Goal: Task Accomplishment & Management: Manage account settings

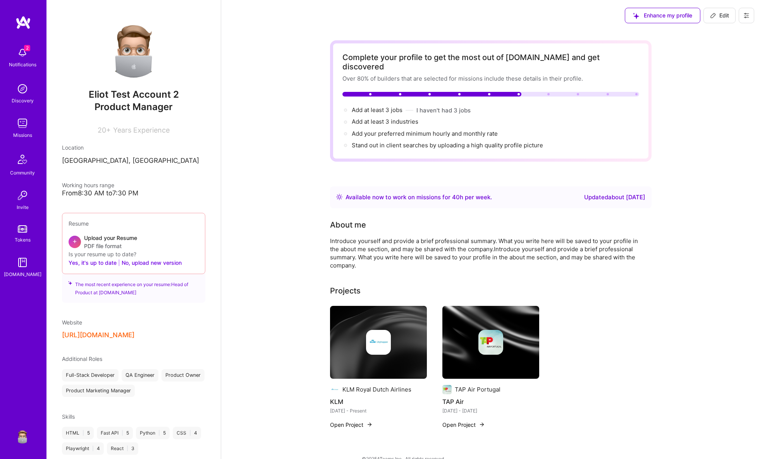
click at [747, 13] on icon at bounding box center [747, 15] width 6 height 6
click at [31, 132] on div "Missions" at bounding box center [22, 135] width 19 height 8
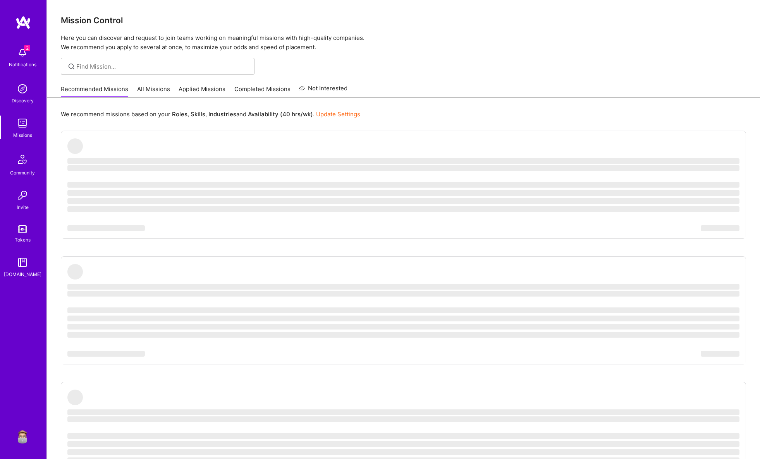
click at [26, 440] on img at bounding box center [23, 436] width 16 height 16
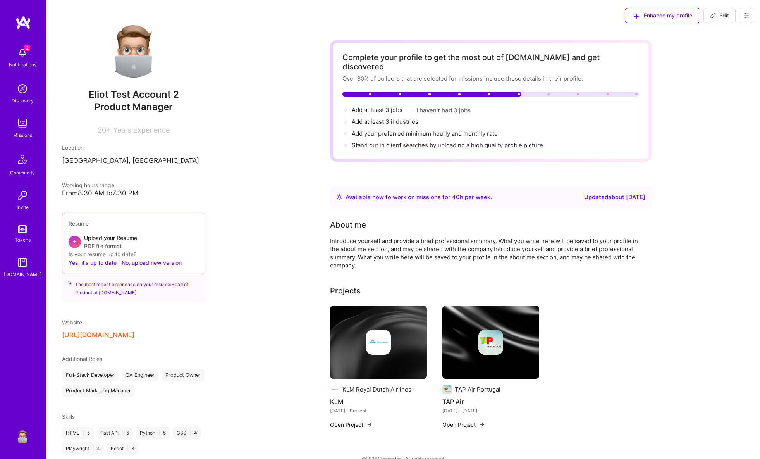
click at [743, 16] on button at bounding box center [747, 16] width 16 height 16
click at [712, 36] on button "Settings" at bounding box center [725, 33] width 58 height 20
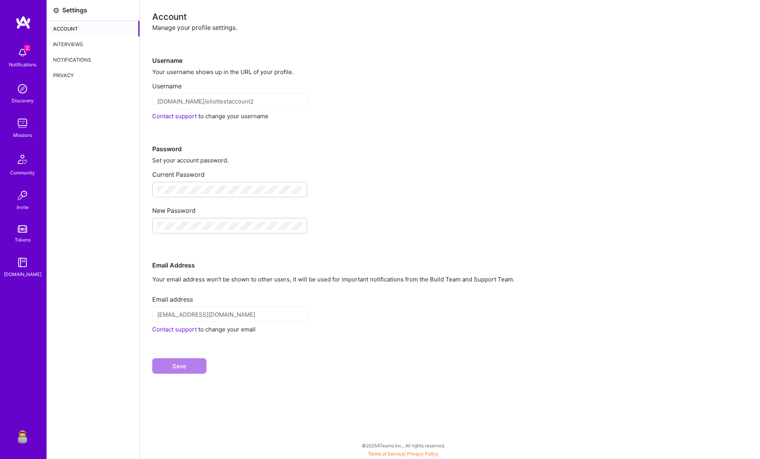
click at [91, 49] on div "Interviews" at bounding box center [93, 44] width 93 height 16
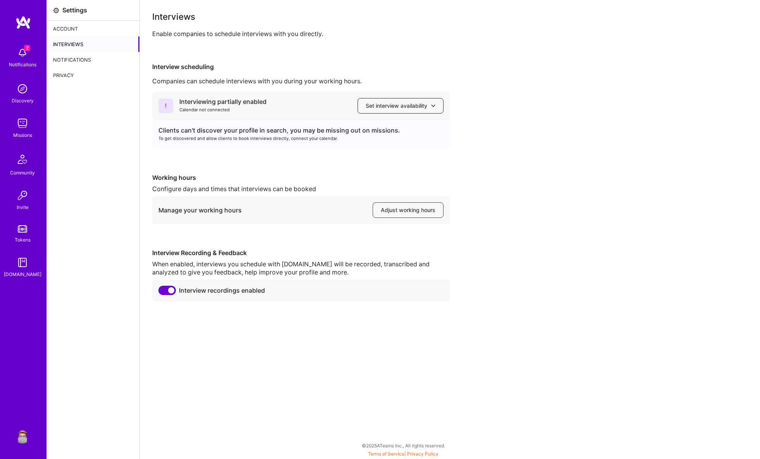
click at [419, 105] on span "Set interview availability" at bounding box center [401, 106] width 70 height 8
click at [394, 51] on div "Interviews Enable companies to schedule interviews with you directly. Interview…" at bounding box center [450, 156] width 596 height 289
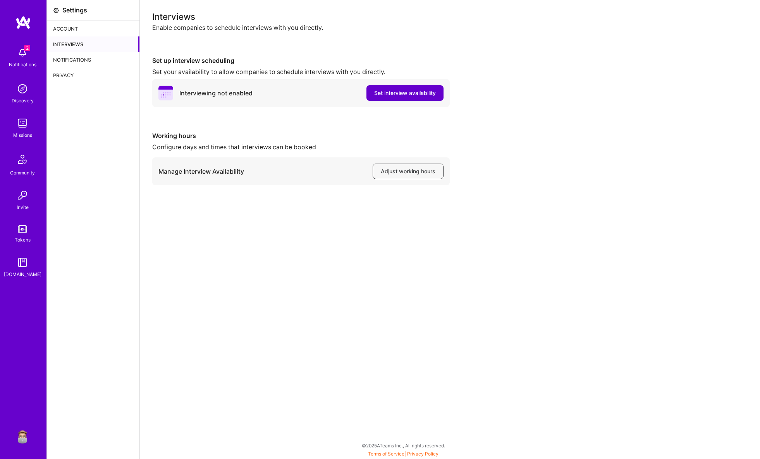
click at [409, 91] on span "Set interview availability" at bounding box center [405, 93] width 62 height 8
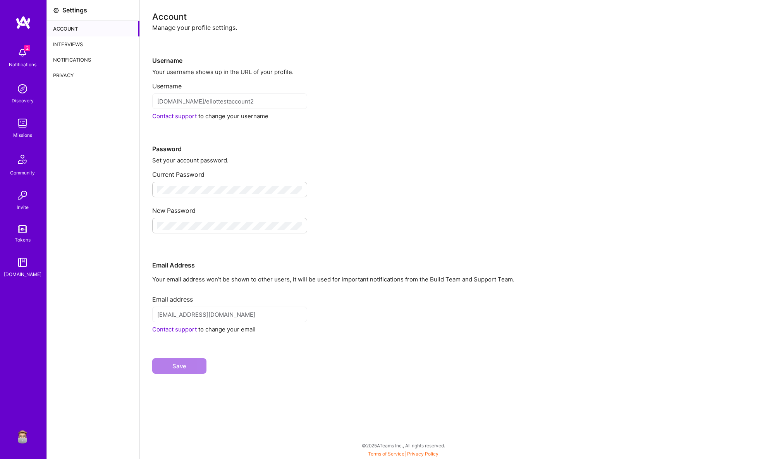
click at [78, 38] on div "Interviews" at bounding box center [93, 44] width 93 height 16
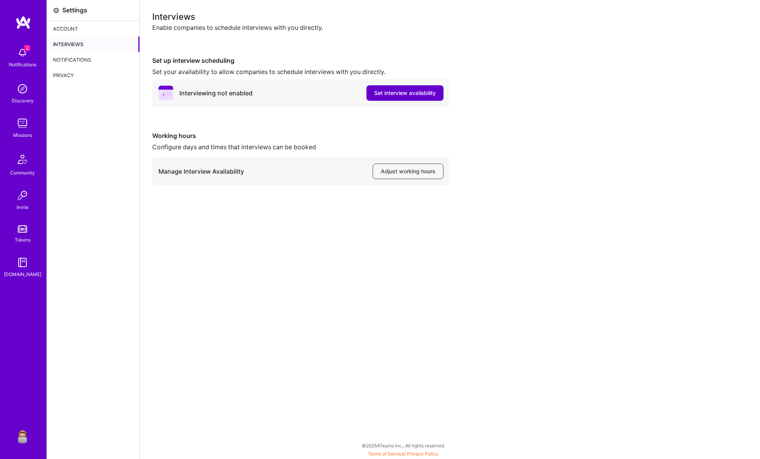
click at [384, 93] on span "Set interview availability" at bounding box center [405, 93] width 62 height 8
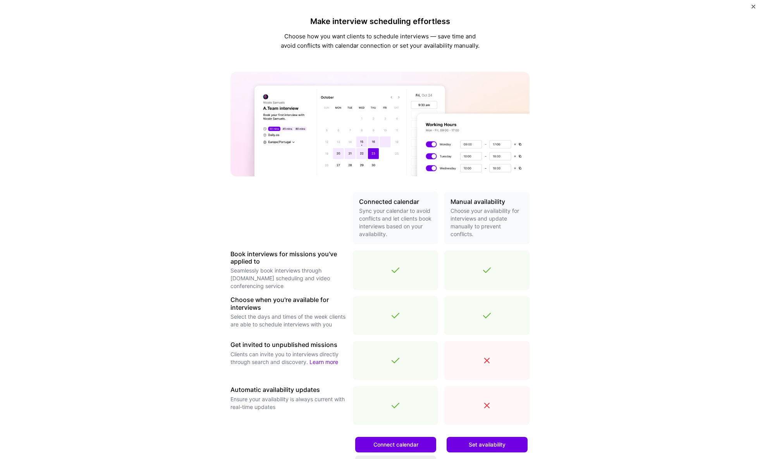
scroll to position [84, 0]
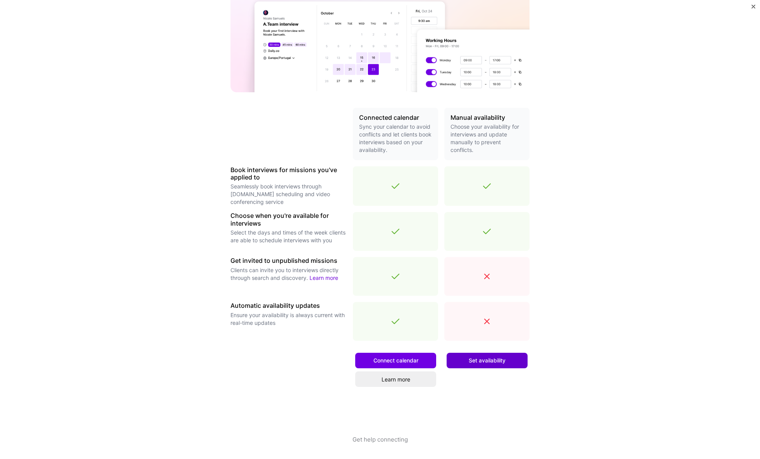
click at [491, 357] on span "Set availability" at bounding box center [487, 361] width 37 height 8
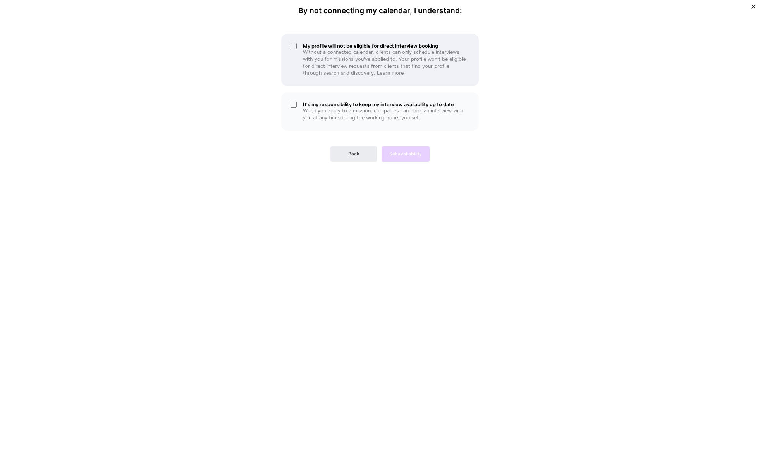
click at [325, 60] on p "Without a connected calendar, clients can only schedule interviews with you for…" at bounding box center [386, 63] width 167 height 28
click at [321, 107] on h5 "It's my responsibility to keep my interview availability up to date" at bounding box center [386, 105] width 167 height 6
click at [411, 152] on span "Set availability" at bounding box center [405, 153] width 33 height 7
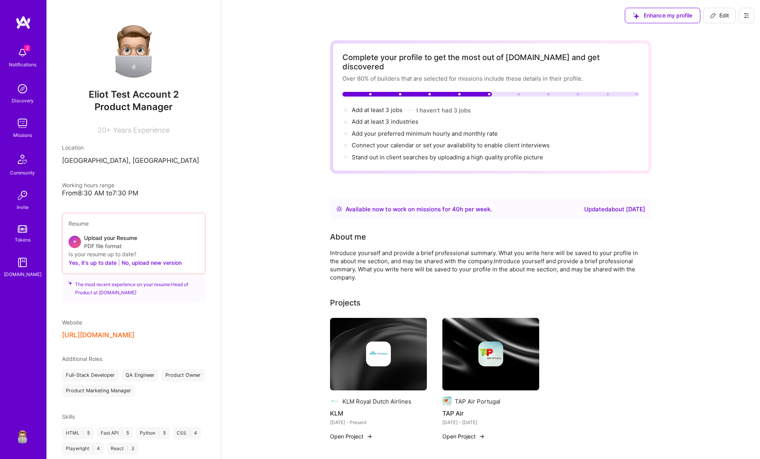
drag, startPoint x: 745, startPoint y: 19, endPoint x: 742, endPoint y: 22, distance: 4.1
click at [745, 19] on button at bounding box center [747, 16] width 16 height 16
click at [714, 34] on button "Settings" at bounding box center [725, 33] width 58 height 20
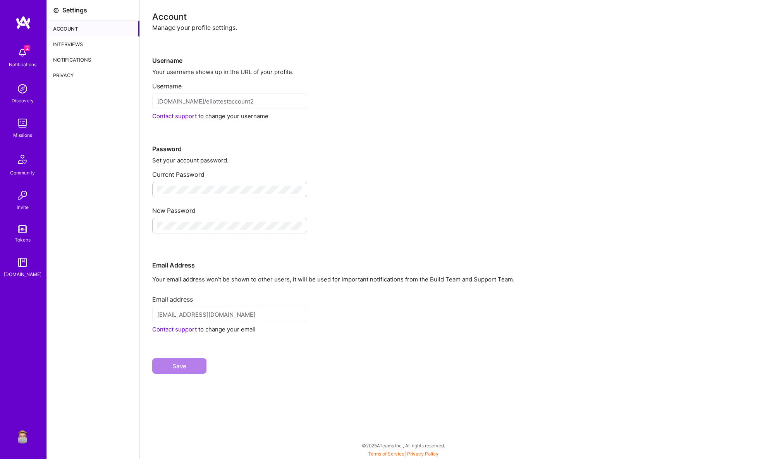
click at [81, 44] on div "Interviews" at bounding box center [93, 44] width 93 height 16
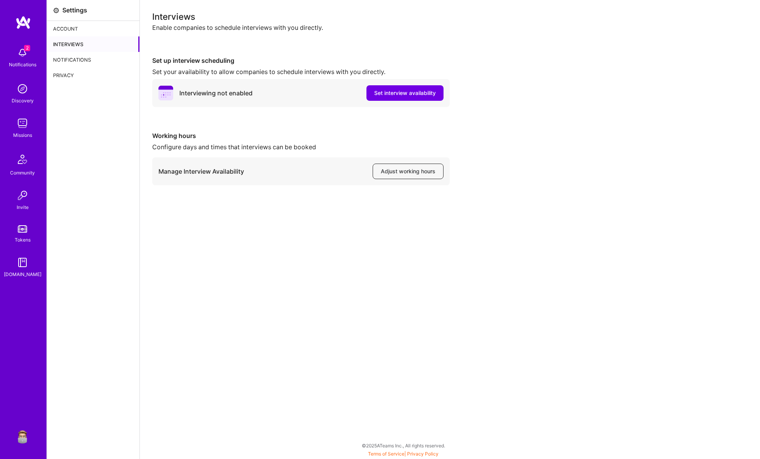
click at [427, 167] on button "Adjust working hours" at bounding box center [408, 172] width 71 height 16
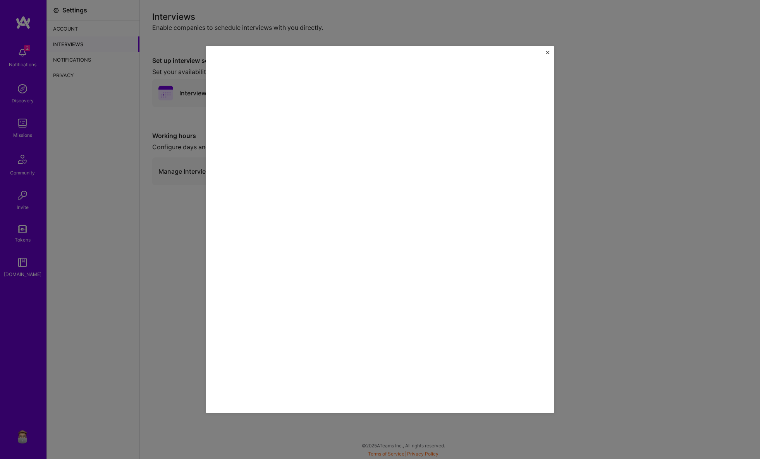
click at [548, 55] on button "Close" at bounding box center [548, 54] width 4 height 8
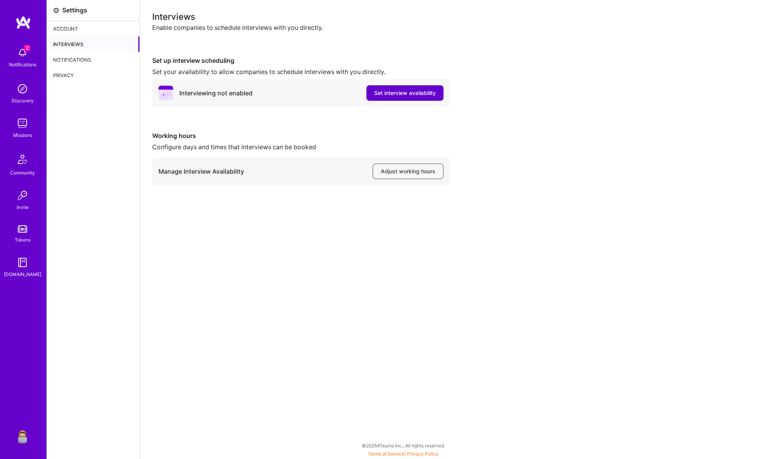
click at [395, 91] on span "Set interview availability" at bounding box center [405, 93] width 62 height 8
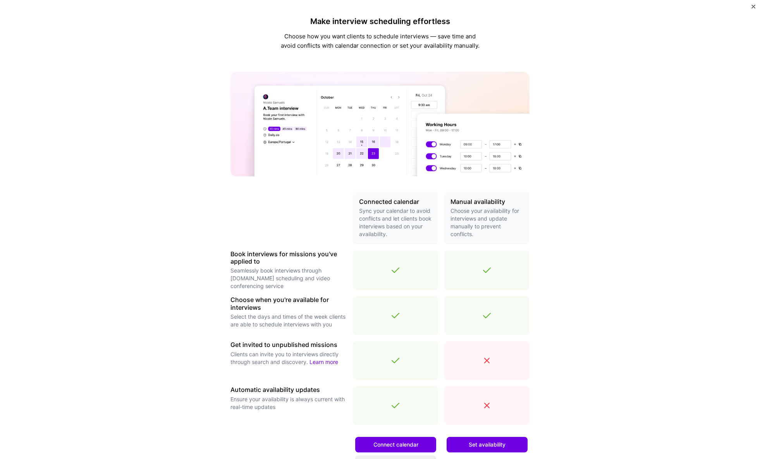
scroll to position [84, 0]
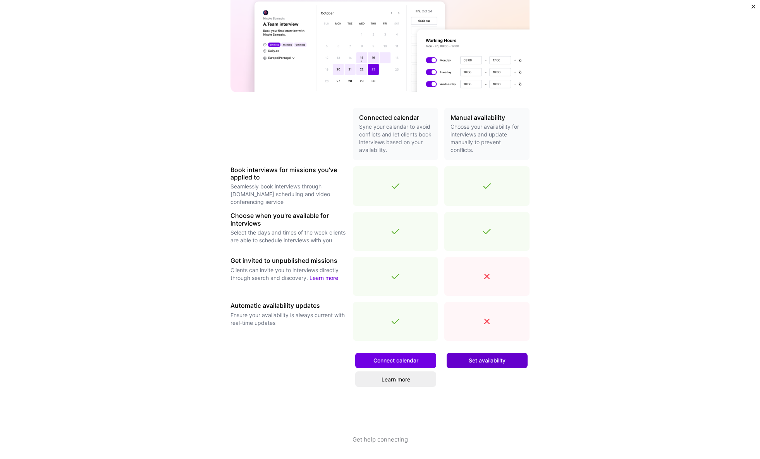
click at [472, 357] on span "Set availability" at bounding box center [487, 361] width 37 height 8
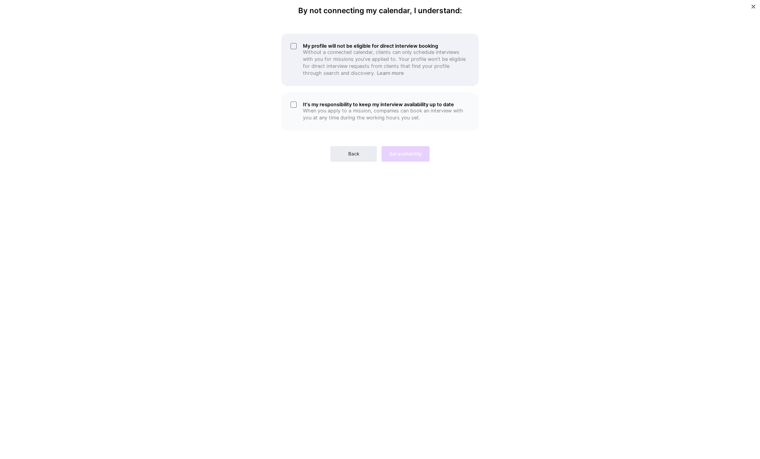
click at [334, 61] on p "Without a connected calendar, clients can only schedule interviews with you for…" at bounding box center [386, 63] width 167 height 28
click at [338, 119] on p "When you apply to a mission, companies can book an interview with you at any ti…" at bounding box center [386, 114] width 167 height 14
click at [419, 155] on span "Set availability" at bounding box center [405, 153] width 33 height 7
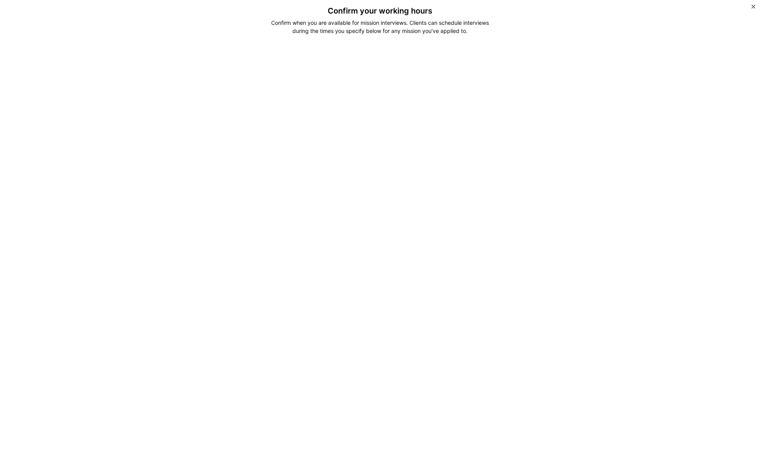
drag, startPoint x: 274, startPoint y: 23, endPoint x: 484, endPoint y: 31, distance: 211.0
click at [484, 31] on div "Confirm when you are available for mission interviews. Clients can schedule int…" at bounding box center [380, 27] width 231 height 16
drag, startPoint x: 466, startPoint y: 31, endPoint x: 285, endPoint y: 20, distance: 181.3
click at [285, 20] on div "Confirm when you are available for mission interviews. Clients can schedule int…" at bounding box center [380, 27] width 231 height 16
click at [312, 23] on div "Confirm when you are available for mission interviews. Clients can schedule int…" at bounding box center [380, 27] width 231 height 16
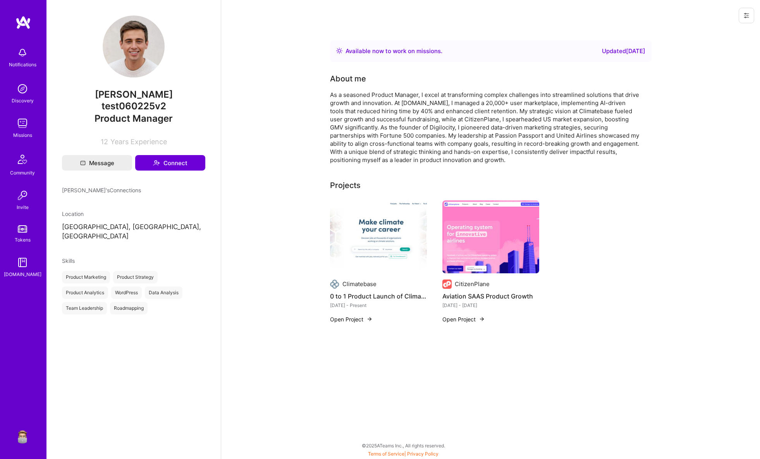
click at [749, 16] on icon at bounding box center [747, 15] width 6 height 6
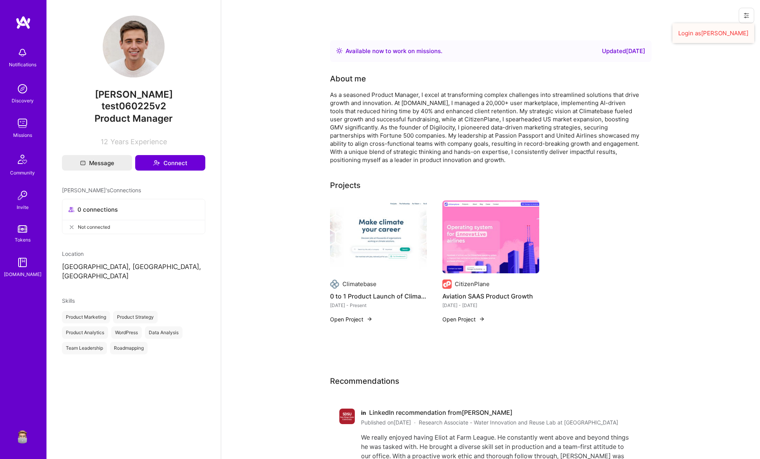
click at [728, 30] on button "Login as Eliot" at bounding box center [714, 33] width 82 height 20
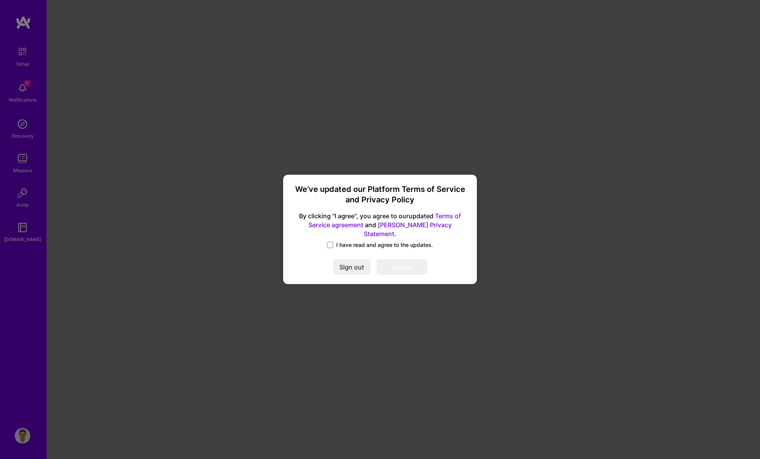
click at [335, 243] on label "I have read and agree to the updates." at bounding box center [380, 245] width 106 height 8
click at [0, 0] on input "I have read and agree to the updates." at bounding box center [0, 0] width 0 height 0
click at [400, 263] on button "I agree" at bounding box center [402, 268] width 51 height 16
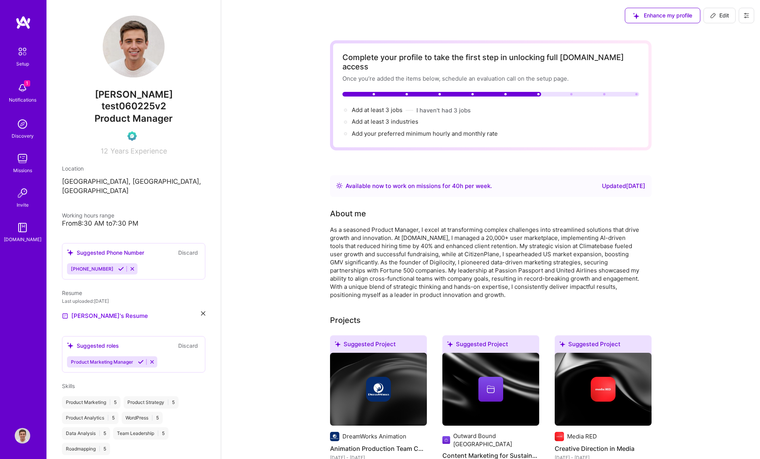
click at [749, 16] on icon at bounding box center [747, 15] width 6 height 6
